Goal: Complete application form: Complete application form

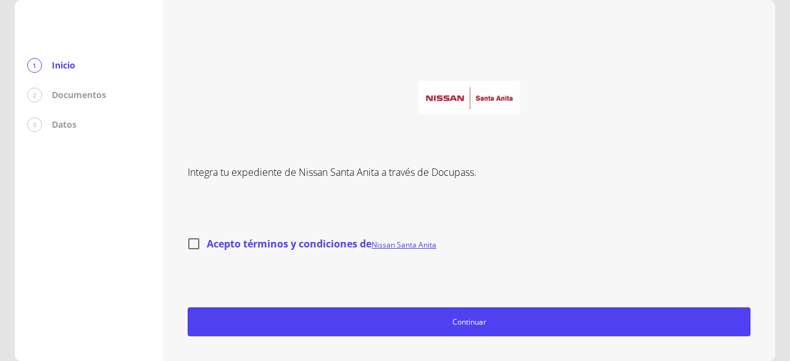
click at [206, 245] on input "Acepto términos y condiciones de Nissan Santa Anita" at bounding box center [194, 244] width 26 height 26
checkbox input "true"
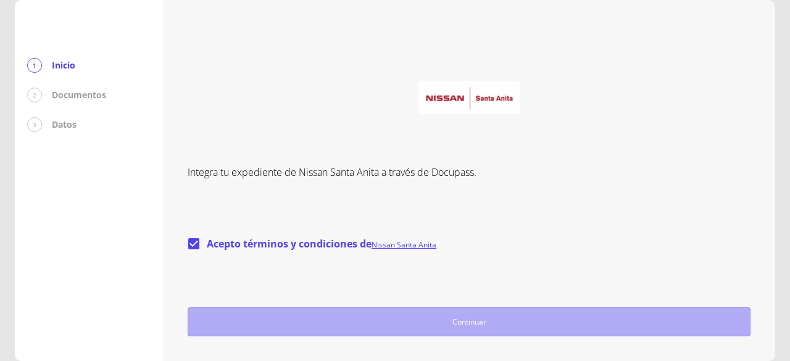
click at [273, 331] on button "Continuar" at bounding box center [469, 321] width 563 height 29
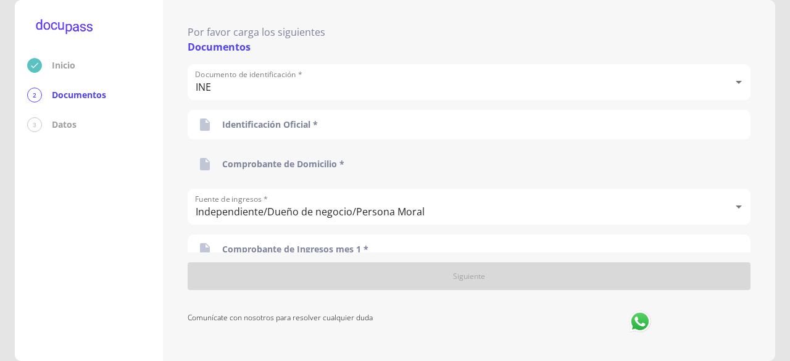
click at [346, 160] on div "Comprobante de Domicilio *" at bounding box center [469, 164] width 563 height 30
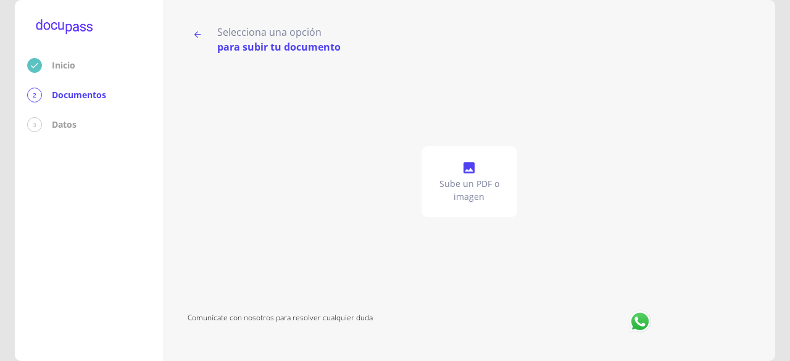
click at [474, 180] on p "Sube un PDF o imagen" at bounding box center [469, 190] width 86 height 25
click at [465, 141] on div "Sube un PDF o imagen" at bounding box center [469, 181] width 563 height 255
click at [463, 151] on div "Sube un PDF o imagen" at bounding box center [470, 181] width 96 height 71
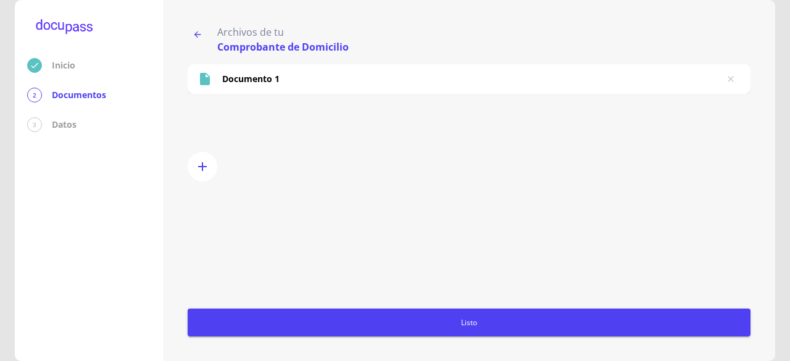
click at [333, 319] on span "Listo" at bounding box center [469, 322] width 553 height 13
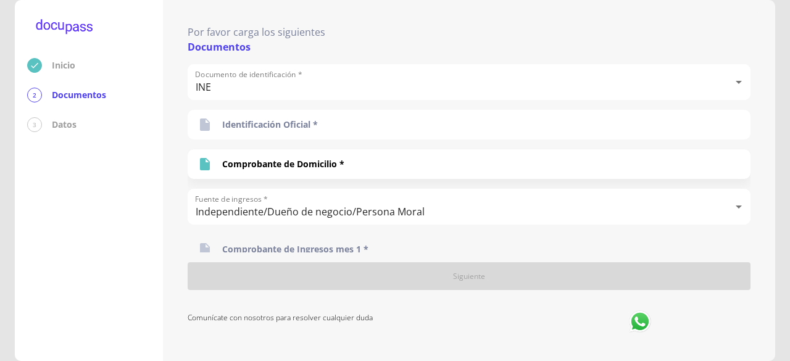
click at [373, 242] on div "Comprobante de Ingresos mes 1 *" at bounding box center [469, 250] width 563 height 30
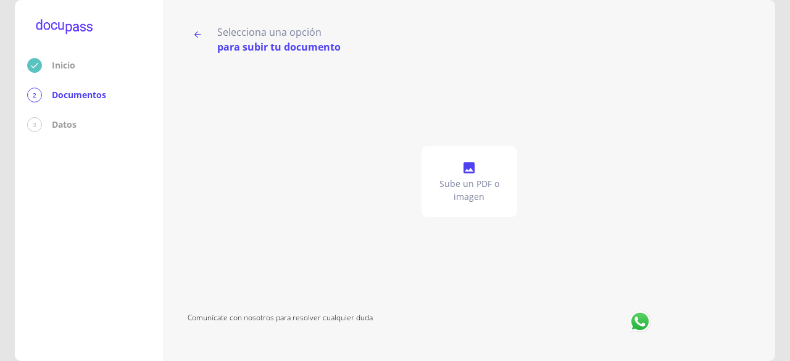
click at [485, 168] on div "Sube un PDF o imagen" at bounding box center [470, 181] width 96 height 71
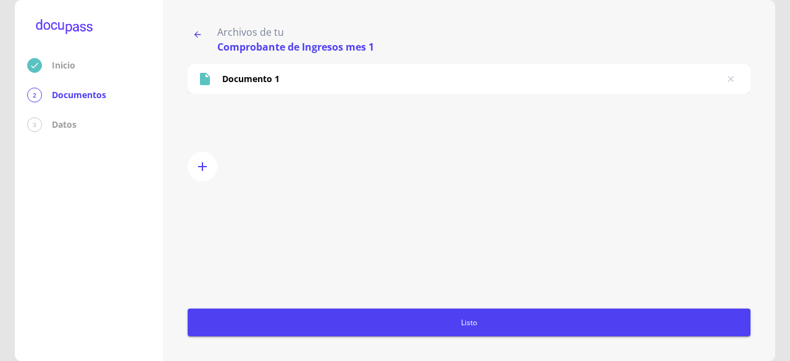
click at [269, 315] on button "Listo" at bounding box center [469, 323] width 563 height 28
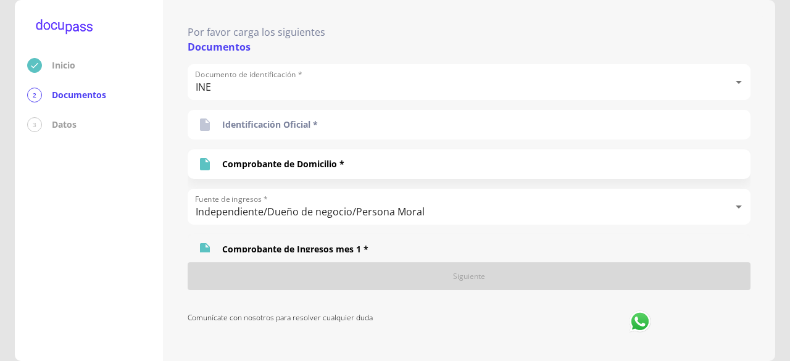
scroll to position [99, 0]
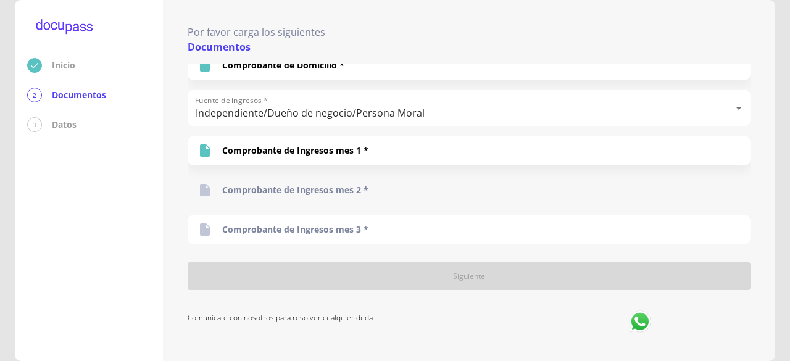
click at [368, 189] on div "Comprobante de Ingresos mes 2 *" at bounding box center [469, 190] width 563 height 30
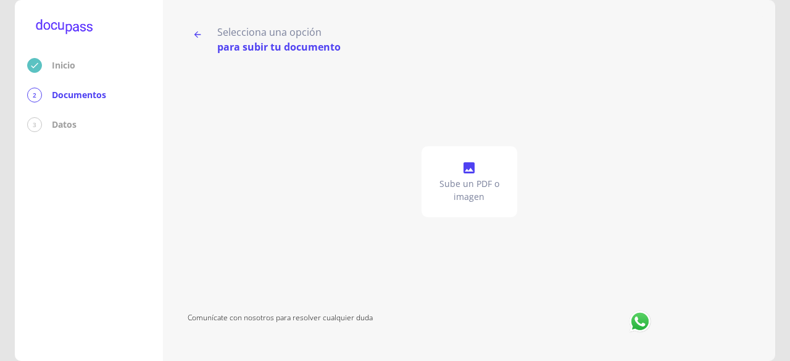
click at [476, 186] on p "Sube un PDF o imagen" at bounding box center [469, 190] width 86 height 25
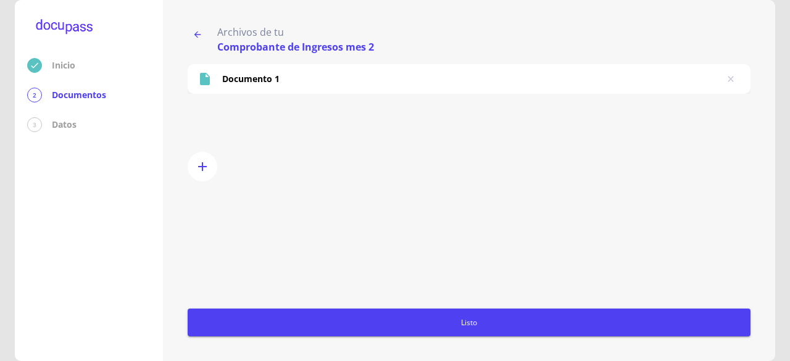
click at [322, 322] on span "Listo" at bounding box center [469, 322] width 553 height 13
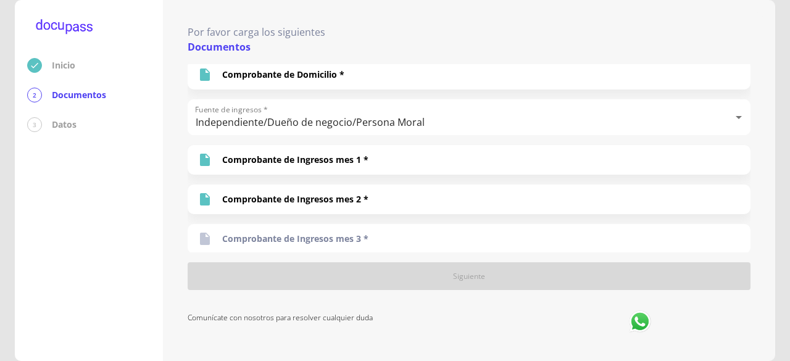
scroll to position [94, 0]
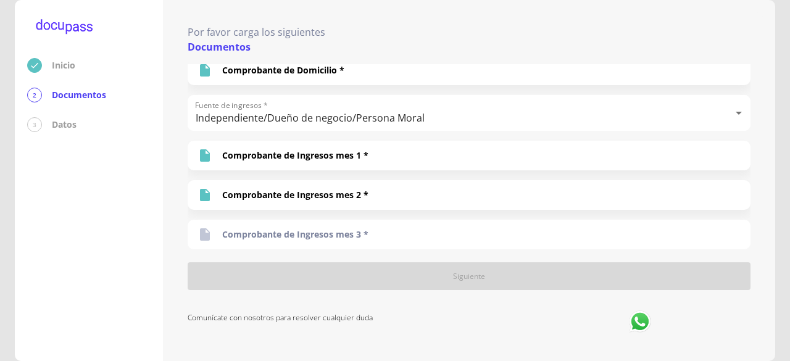
click at [379, 226] on div "Comprobante de Ingresos mes 3 *" at bounding box center [469, 235] width 563 height 30
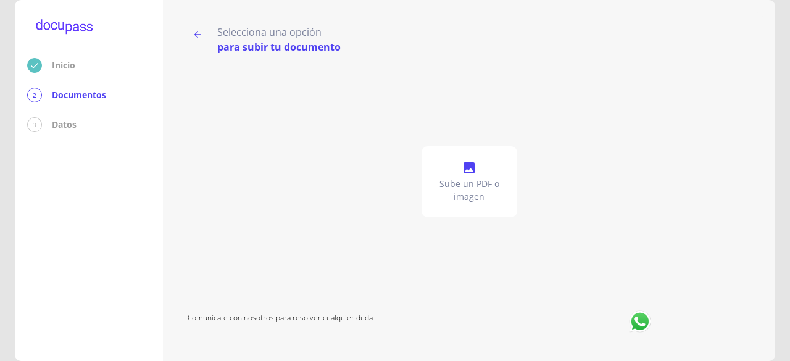
click at [457, 191] on p "Sube un PDF o imagen" at bounding box center [469, 190] width 86 height 25
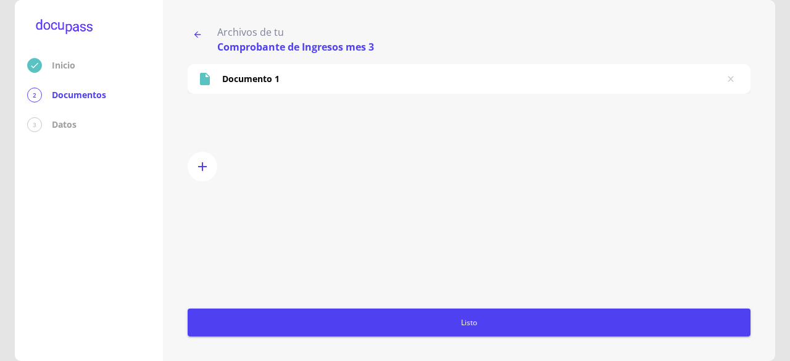
click at [419, 328] on span "Listo" at bounding box center [469, 322] width 553 height 13
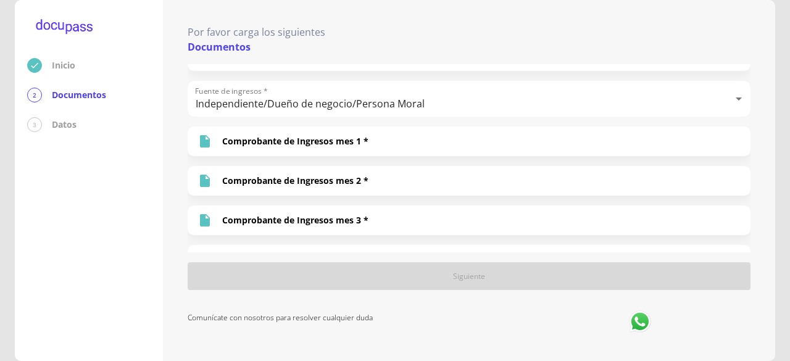
scroll to position [168, 0]
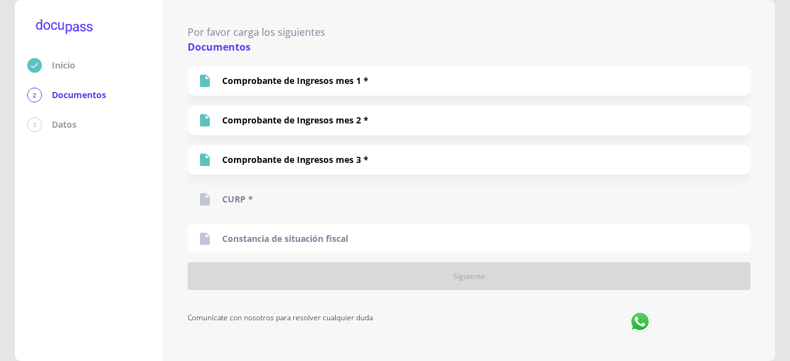
click at [268, 191] on div "CURP *" at bounding box center [469, 200] width 563 height 30
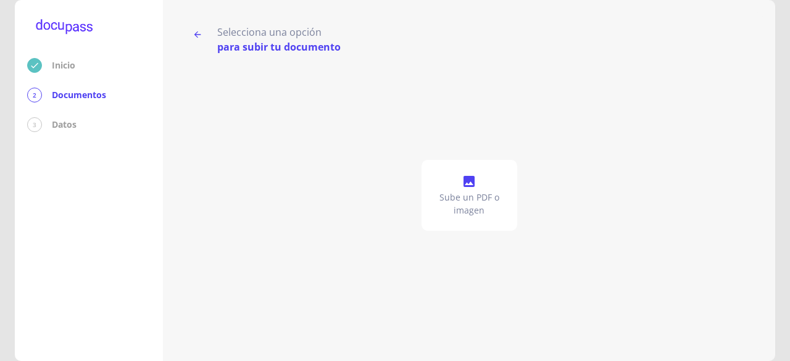
click at [475, 191] on span at bounding box center [469, 182] width 15 height 17
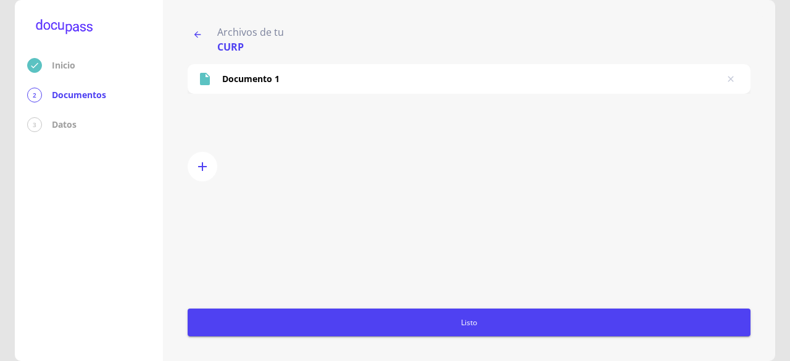
click at [392, 328] on span "Listo" at bounding box center [469, 322] width 553 height 13
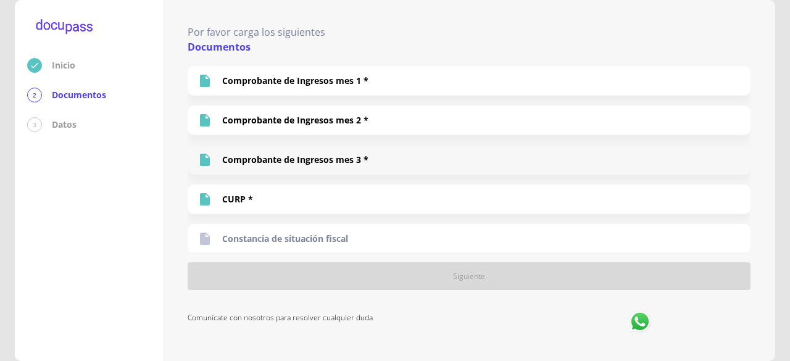
scroll to position [0, 0]
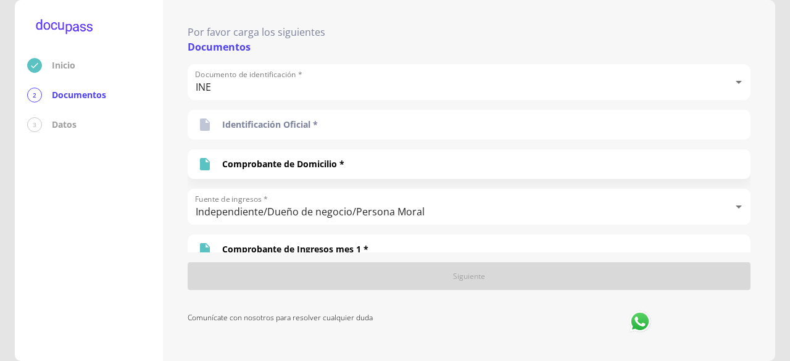
click at [499, 93] on body "Inicio 2 Documentos 3 Datos Por favor carga los siguientes Documentos Documento…" at bounding box center [395, 180] width 790 height 361
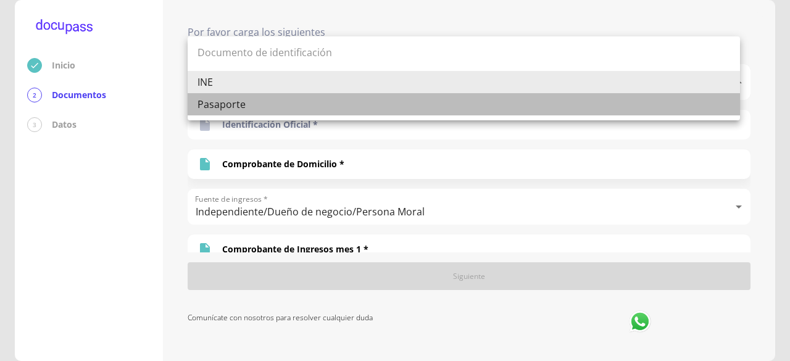
click at [499, 93] on li "Pasaporte" at bounding box center [464, 104] width 552 height 22
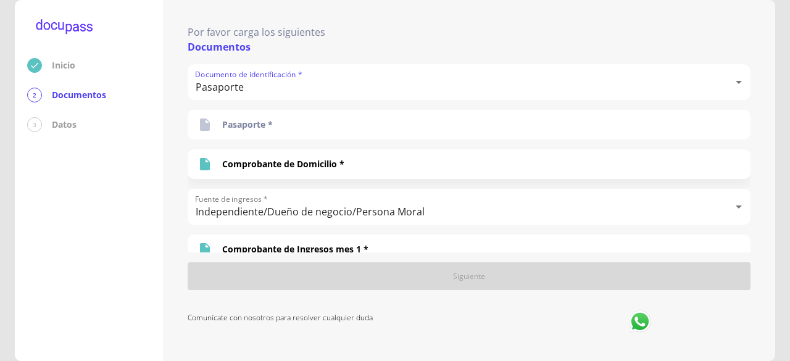
click at [499, 93] on body "Inicio 2 Documentos 3 Datos Por favor carga los siguientes Documentos Documento…" at bounding box center [395, 180] width 790 height 361
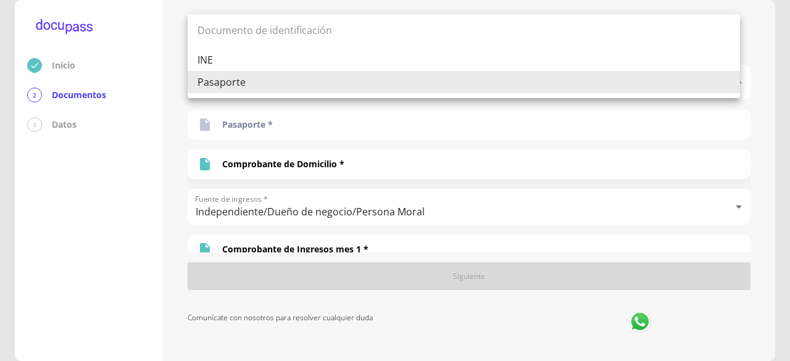
click at [484, 54] on li "INE" at bounding box center [464, 60] width 552 height 22
type input "INE"
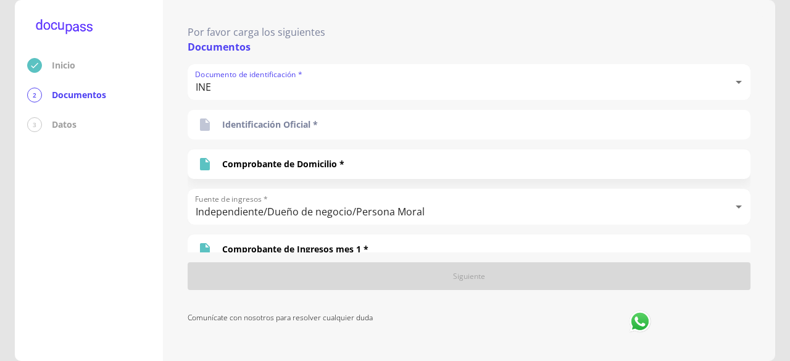
scroll to position [168, 0]
